Goal: Check status: Check status

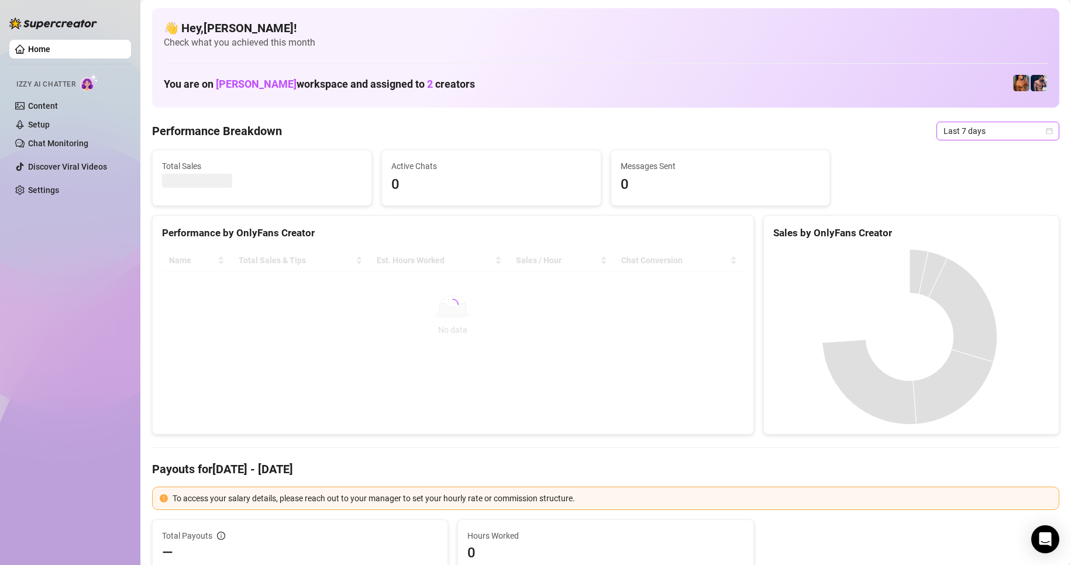
click at [1027, 129] on span "Last 7 days" at bounding box center [998, 131] width 109 height 18
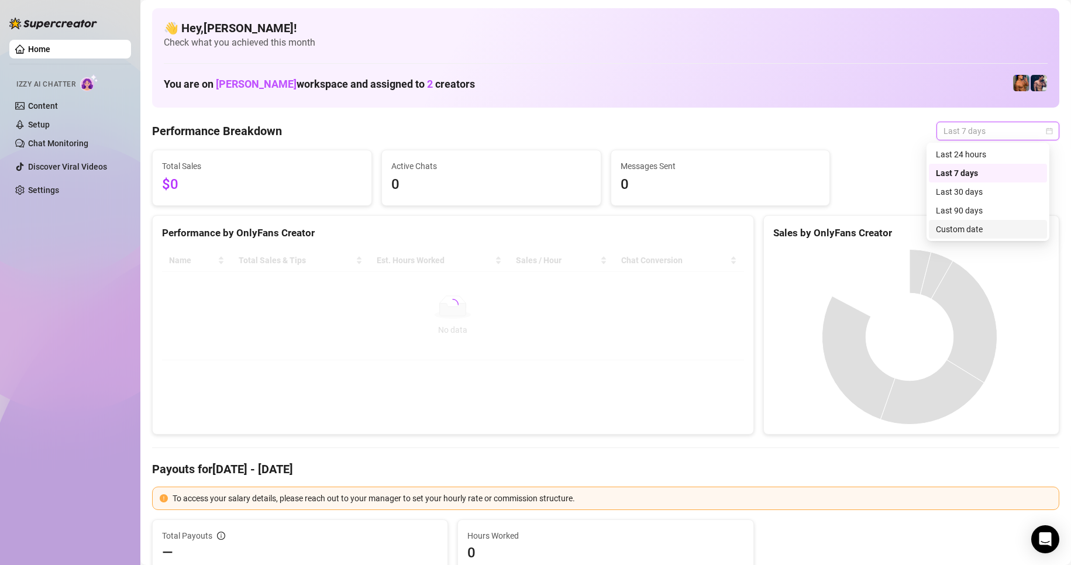
click at [968, 230] on div "Custom date" at bounding box center [988, 229] width 104 height 13
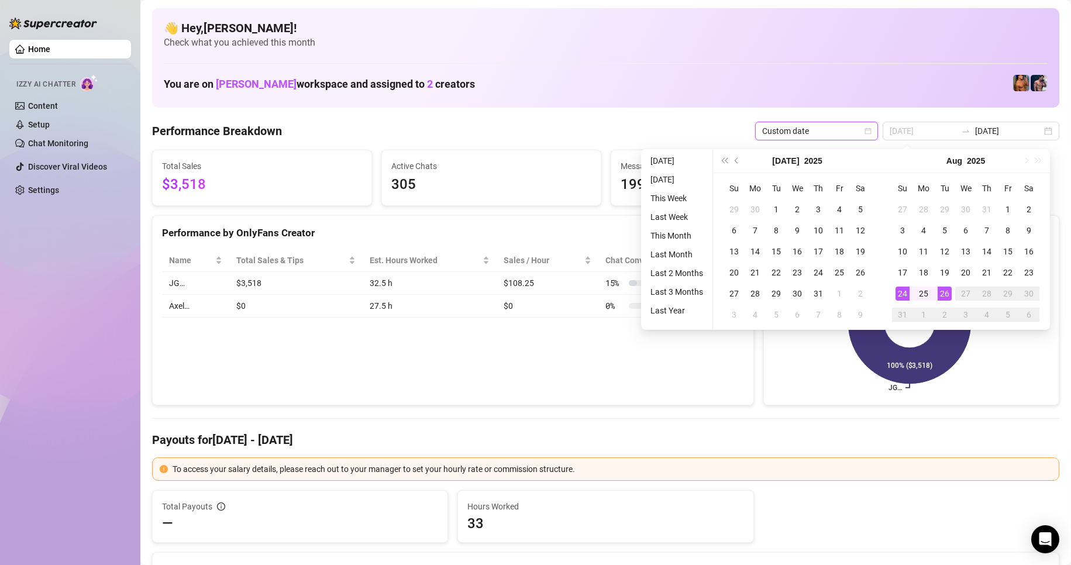
type input "[DATE]"
click at [947, 297] on div "26" at bounding box center [945, 294] width 14 height 14
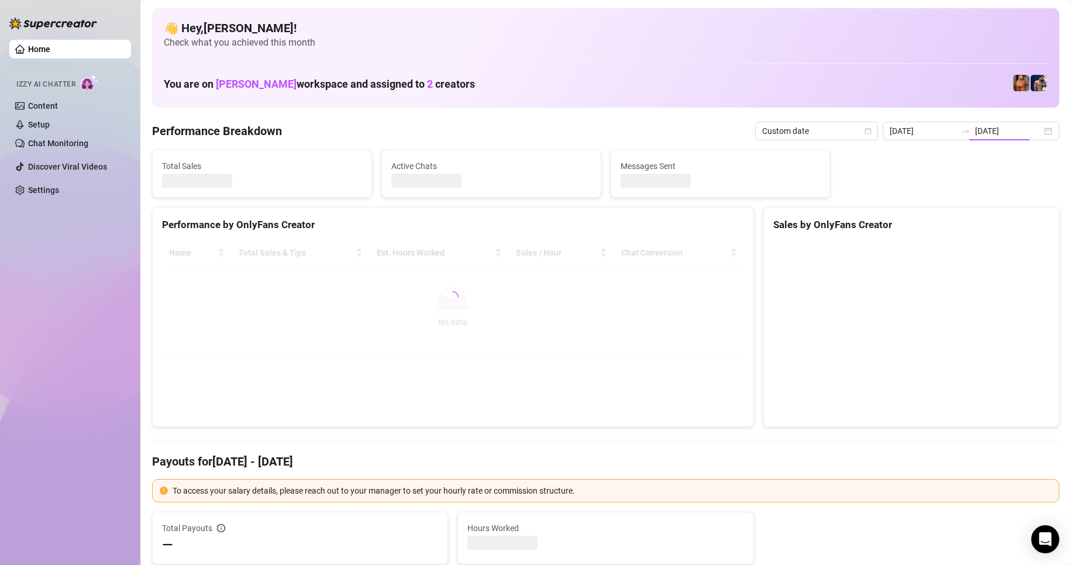
type input "[DATE]"
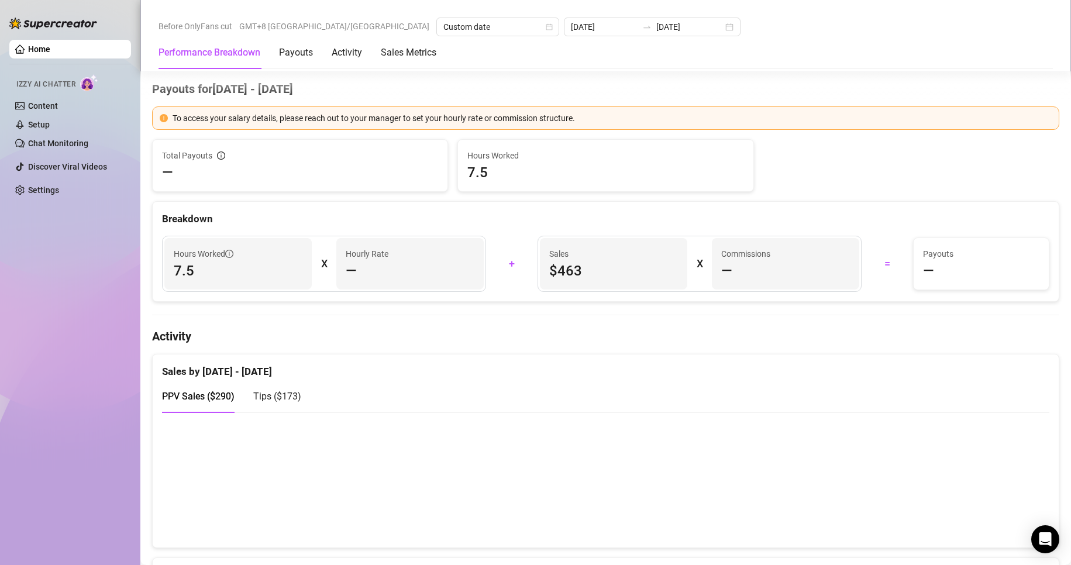
scroll to position [702, 0]
